Goal: Information Seeking & Learning: Learn about a topic

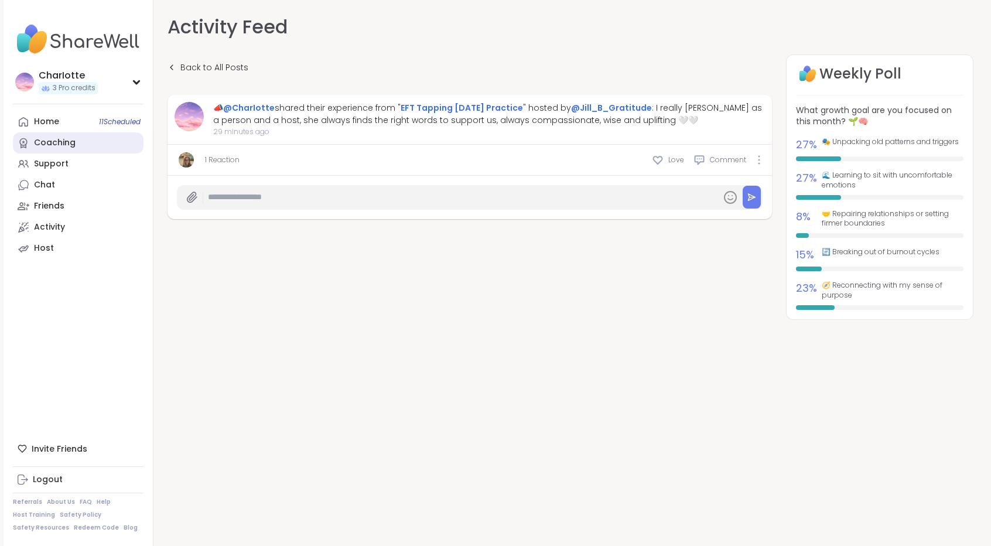
click at [67, 152] on link "Coaching" at bounding box center [78, 142] width 131 height 21
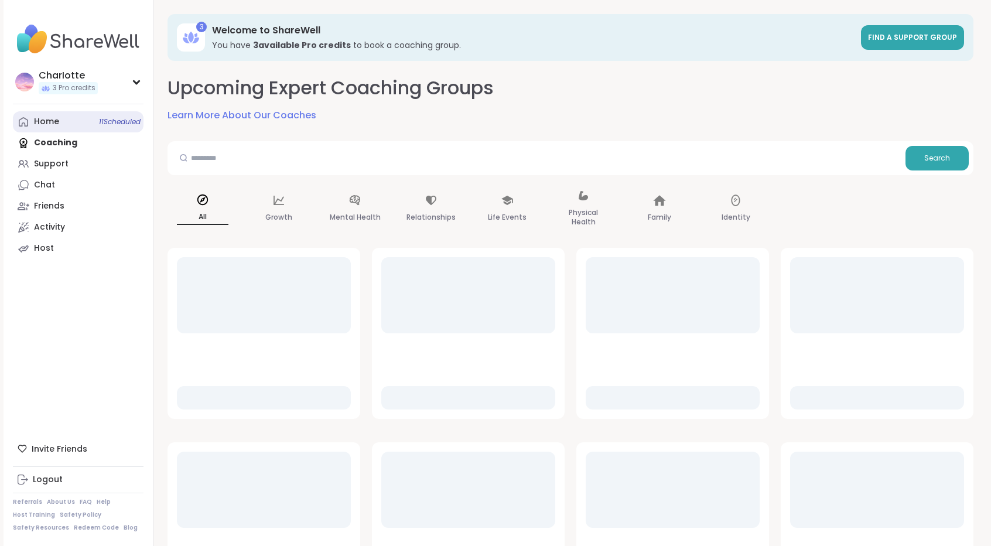
click at [79, 124] on link "Home 11 Scheduled" at bounding box center [78, 121] width 131 height 21
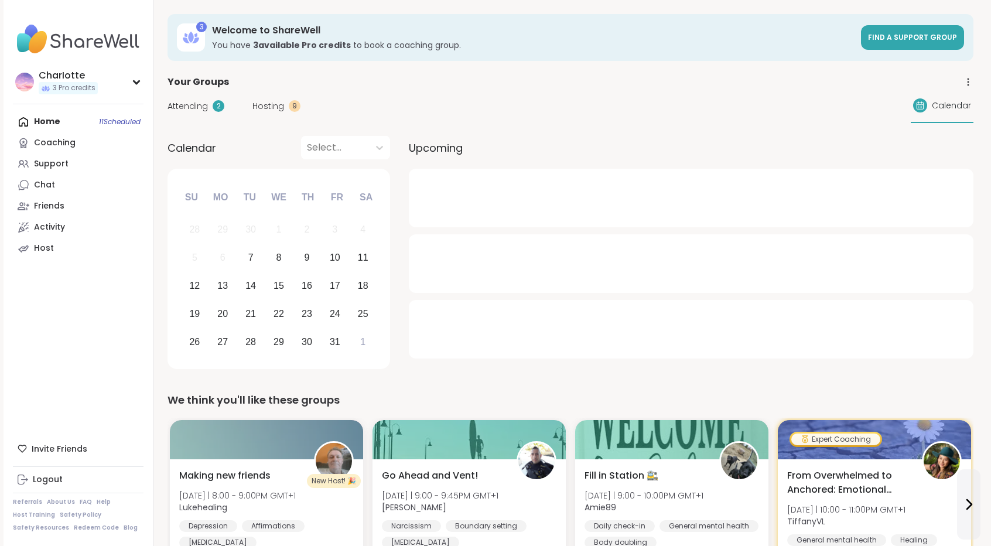
click at [204, 107] on span "Attending" at bounding box center [188, 106] width 40 height 12
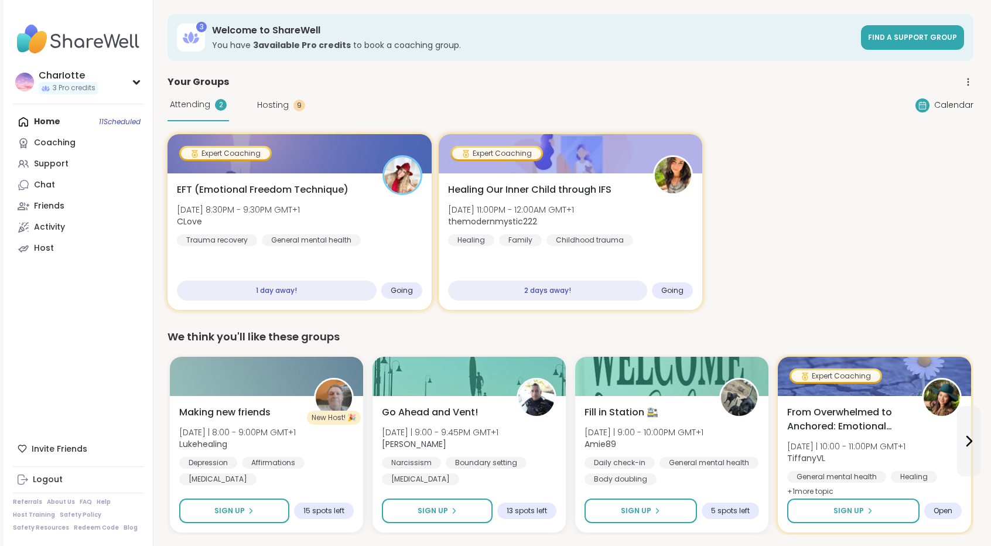
click at [423, 90] on div "Attending 2 Hosting 9 Calendar" at bounding box center [571, 105] width 806 height 32
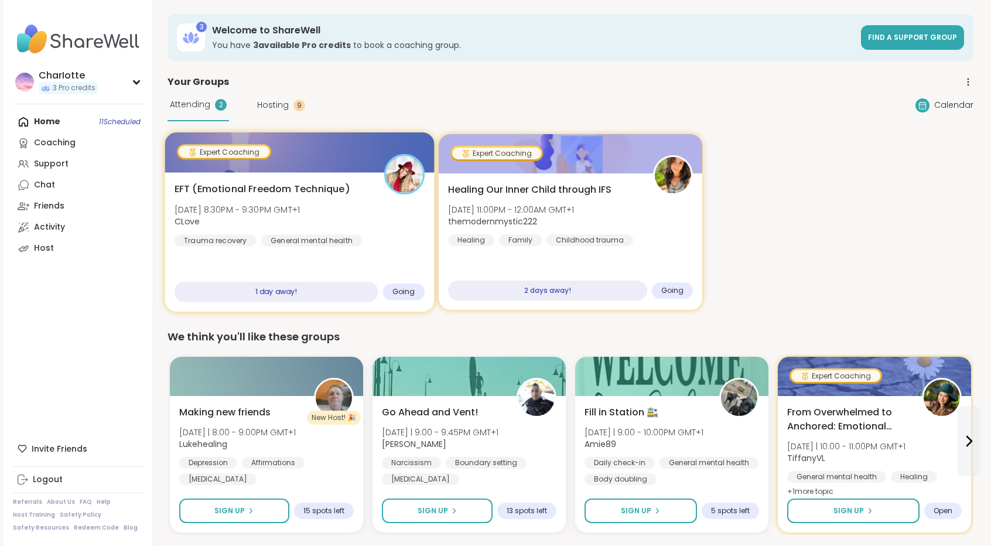
click at [367, 149] on div at bounding box center [299, 152] width 269 height 40
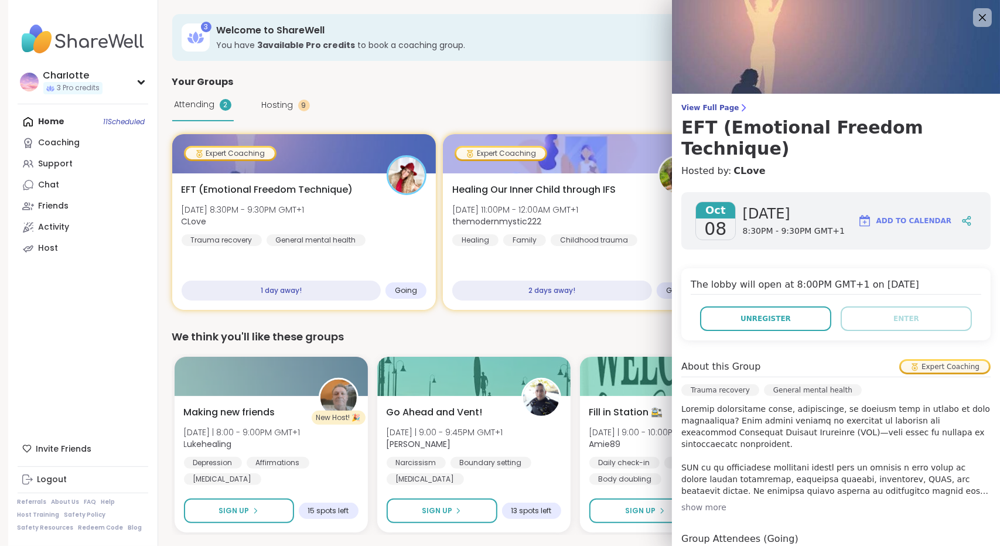
click at [680, 101] on div "View Full Page EFT (Emotional Freedom Technique) Hosted by: CLove [DATE] [DATE]…" at bounding box center [836, 378] width 328 height 756
click at [681, 103] on span "View Full Page" at bounding box center [835, 107] width 309 height 9
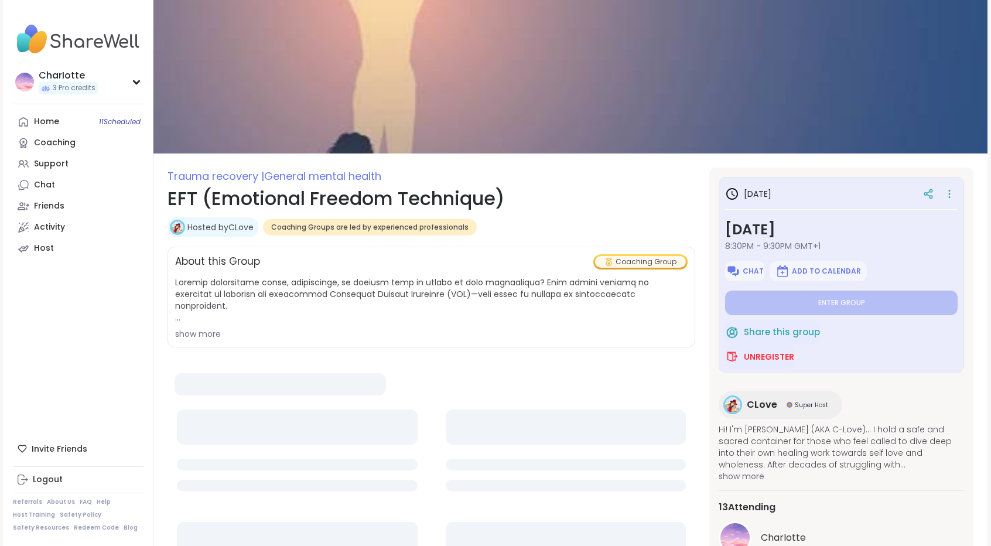
type textarea "*"
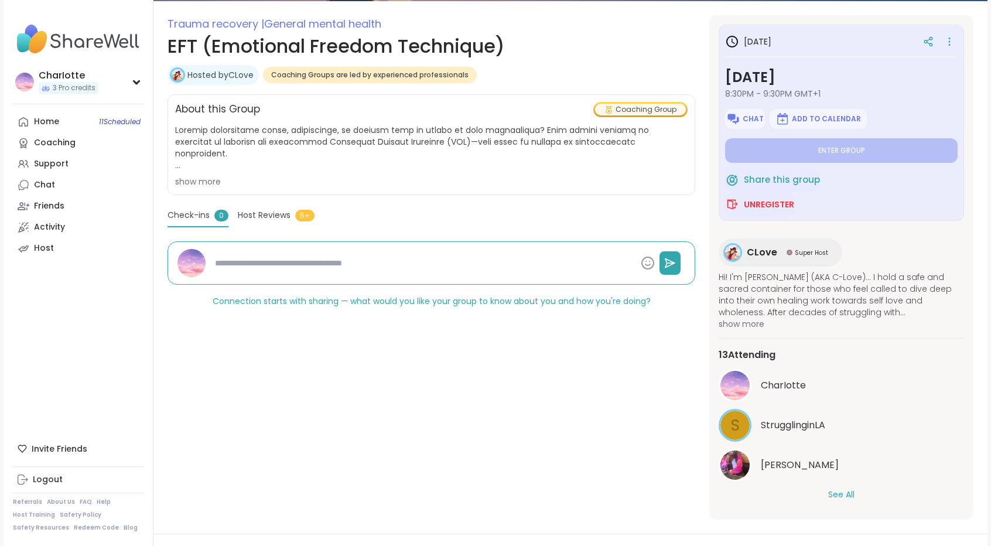
scroll to position [297, 0]
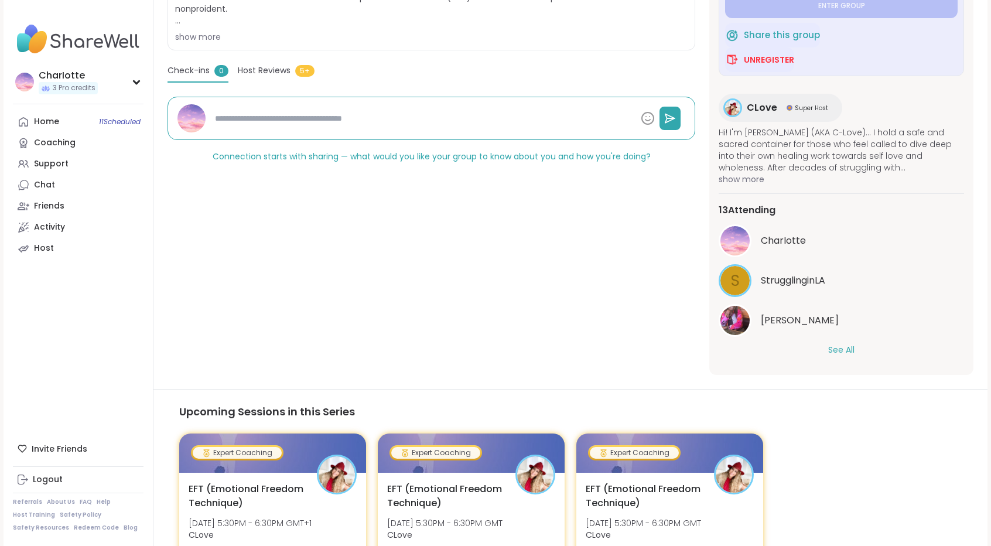
click at [844, 349] on button "See All" at bounding box center [841, 350] width 26 height 12
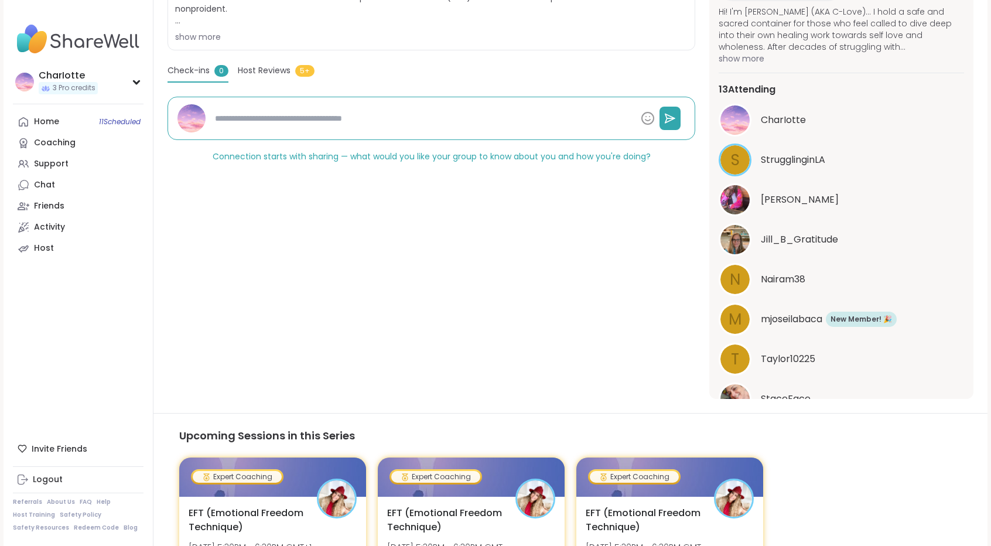
scroll to position [0, 0]
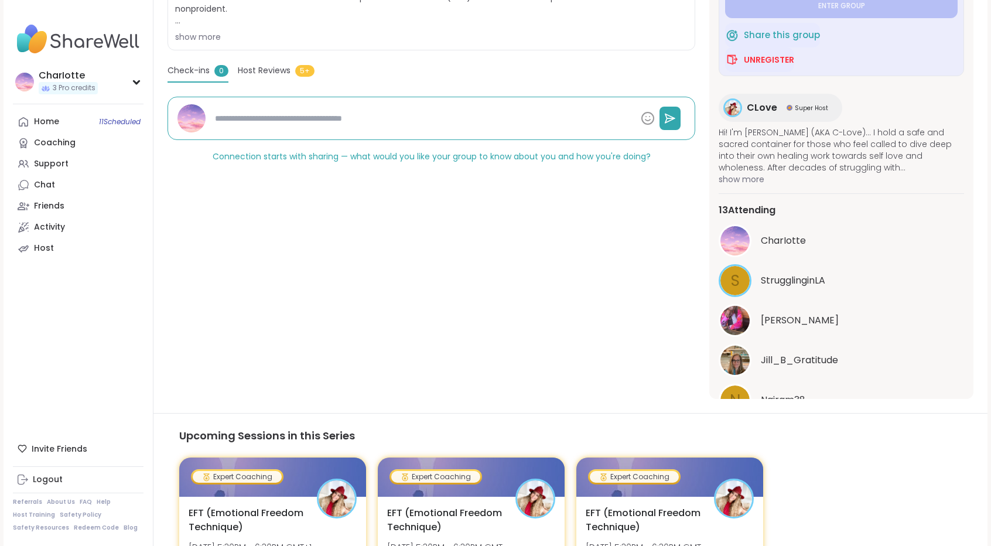
click at [271, 70] on span "Host Reviews" at bounding box center [264, 70] width 53 height 12
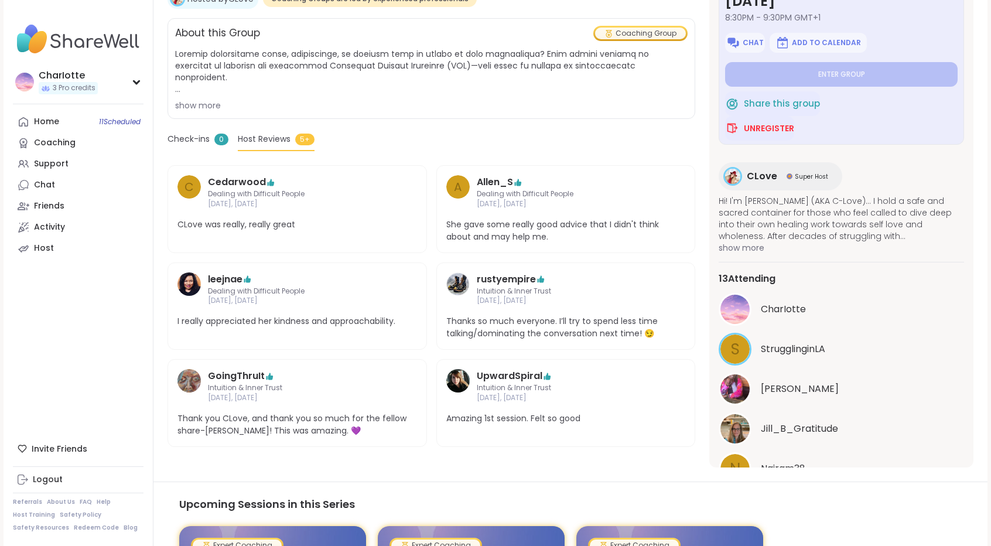
scroll to position [230, 0]
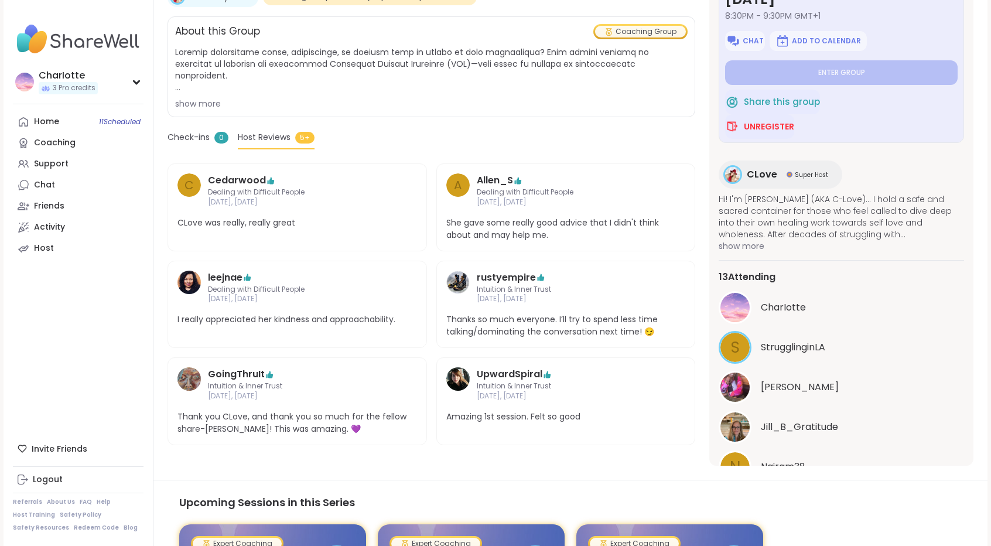
click at [793, 418] on div "Jill_B_Gratitude" at bounding box center [841, 427] width 245 height 33
